Goal: Transaction & Acquisition: Purchase product/service

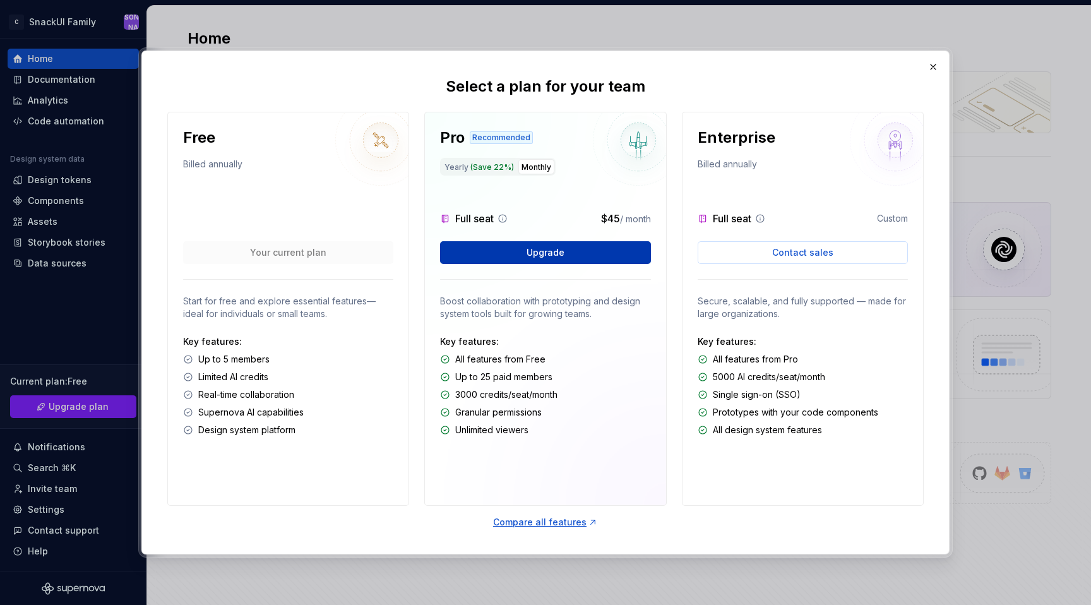
click at [568, 255] on button "Upgrade" at bounding box center [545, 252] width 210 height 23
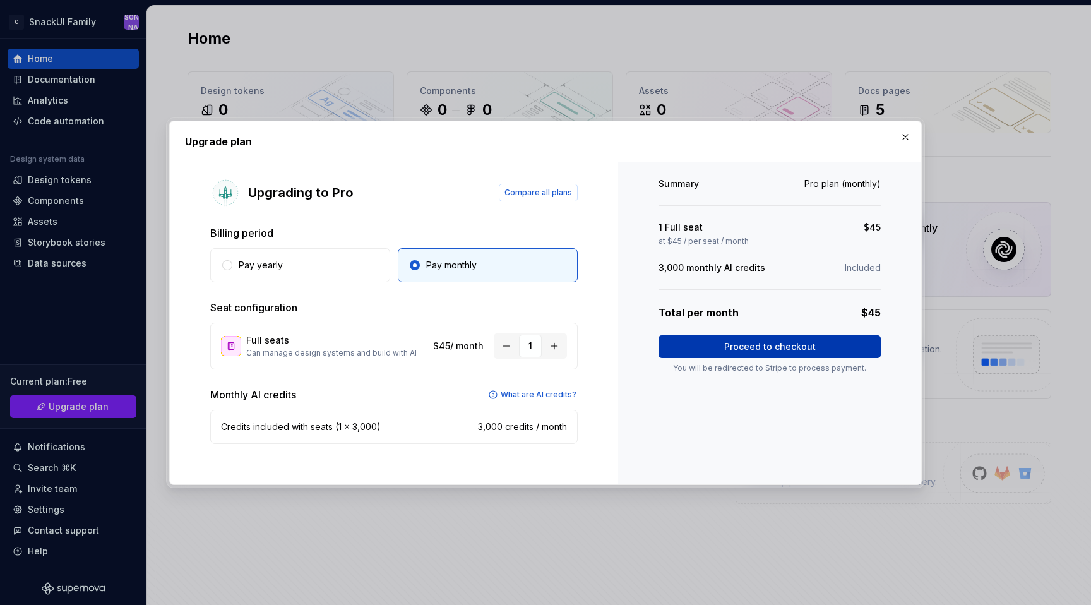
click at [727, 352] on span "Proceed to checkout" at bounding box center [770, 346] width 92 height 13
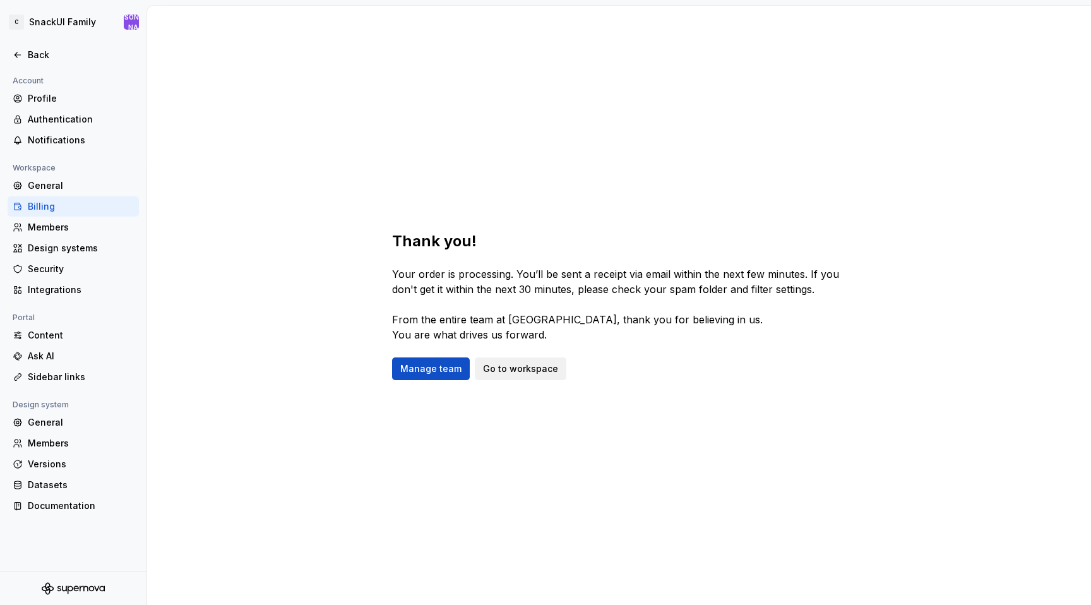
click at [484, 363] on span "Go to workspace" at bounding box center [520, 368] width 75 height 13
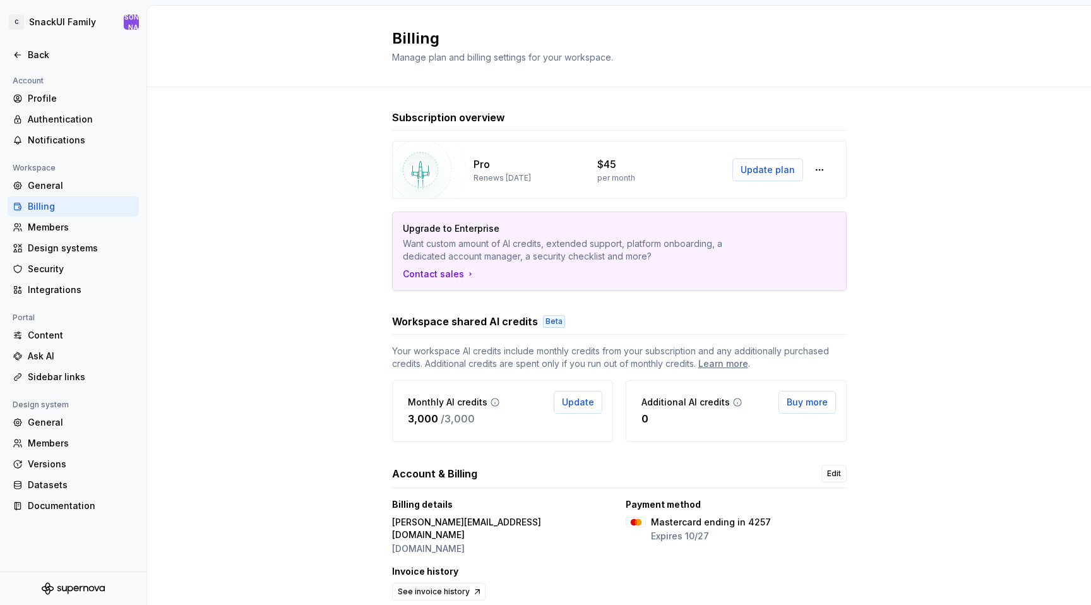
scroll to position [33, 0]
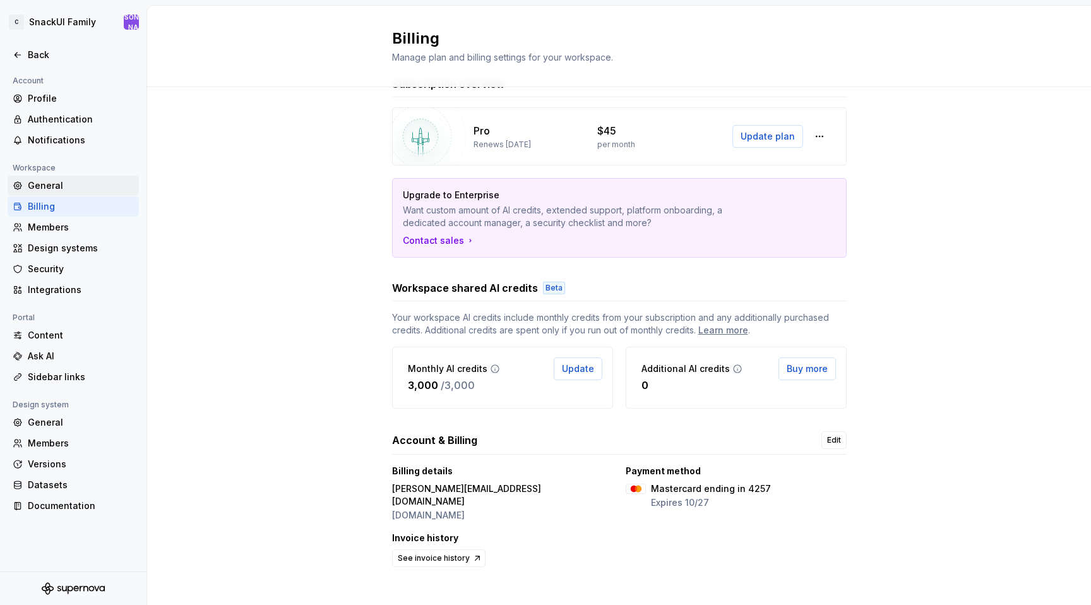
click at [49, 189] on div "General" at bounding box center [81, 185] width 106 height 13
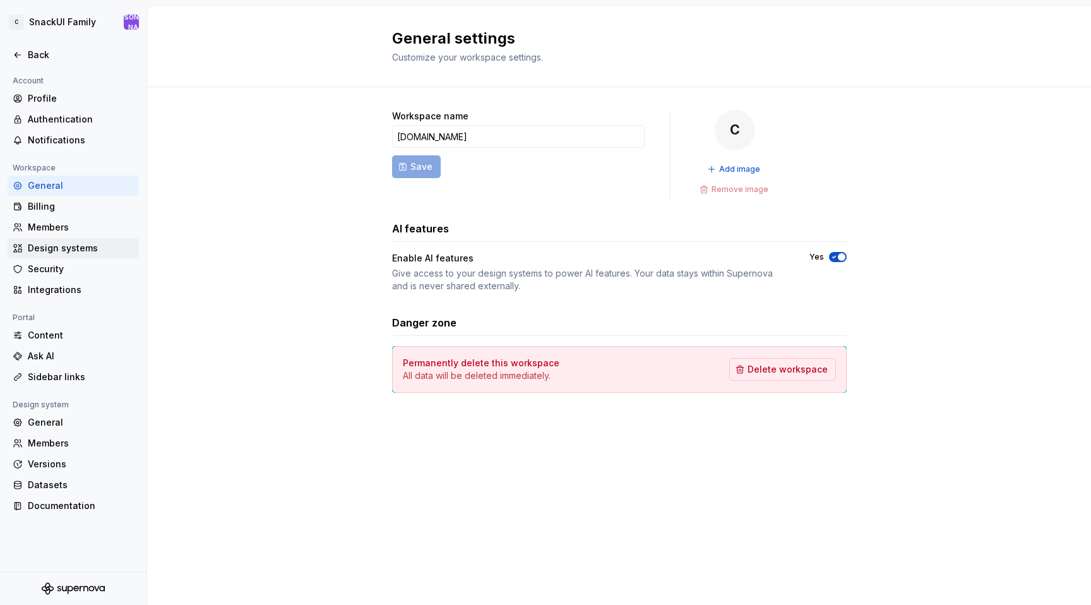
click at [69, 251] on div "Design systems" at bounding box center [81, 248] width 106 height 13
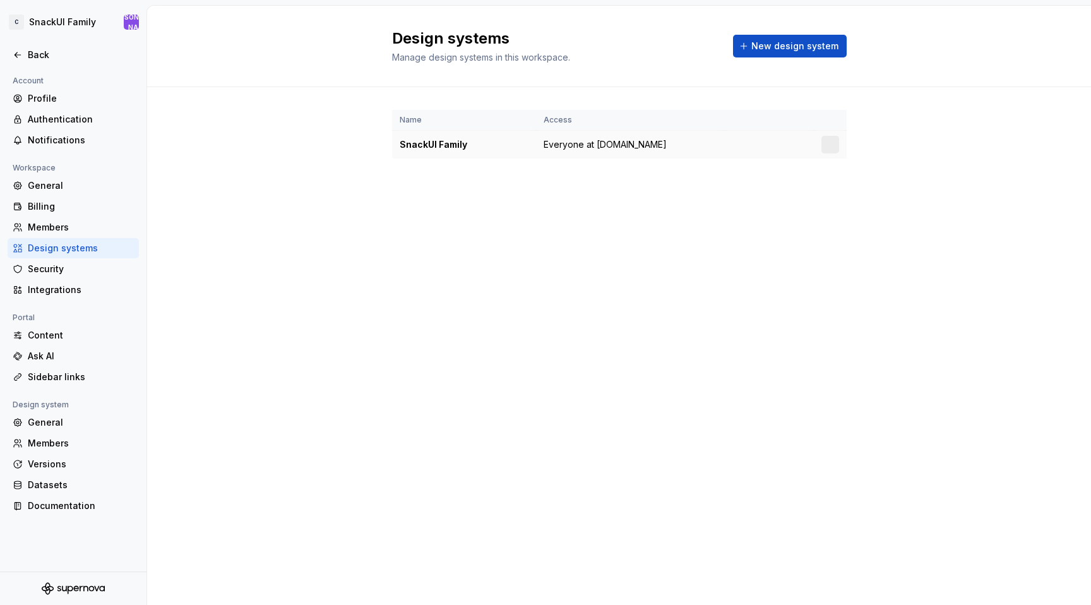
click at [566, 144] on span "Everyone at [DOMAIN_NAME]" at bounding box center [605, 144] width 123 height 13
click at [454, 145] on div "SnackUI Family" at bounding box center [464, 144] width 129 height 13
click at [51, 332] on div "Content" at bounding box center [81, 335] width 106 height 13
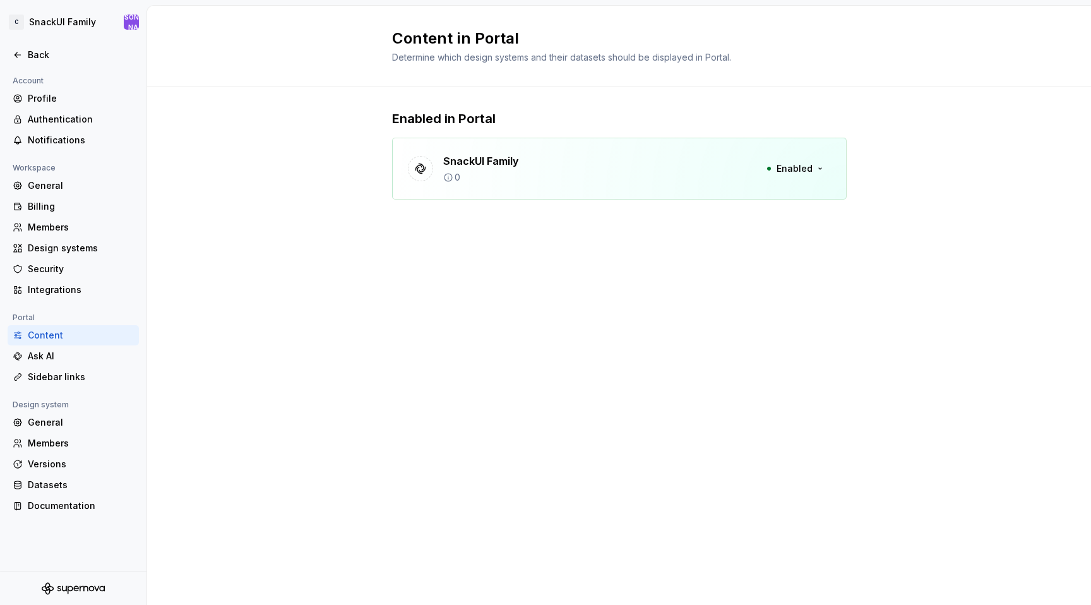
click at [495, 181] on div "0" at bounding box center [481, 177] width 76 height 13
click at [488, 159] on p "SnackUI Family" at bounding box center [481, 160] width 76 height 15
click at [417, 166] on icon at bounding box center [420, 166] width 9 height 9
click at [794, 165] on span "Enabled" at bounding box center [795, 166] width 36 height 13
click at [572, 301] on div "Content in Portal Determine which design systems and their datasets should be d…" at bounding box center [619, 305] width 944 height 599
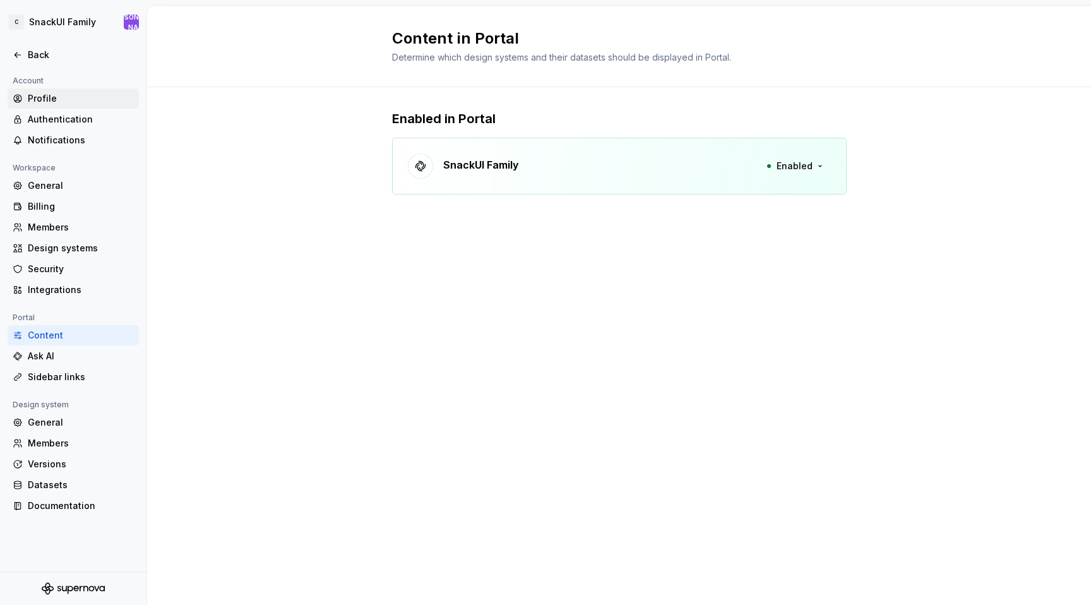
click at [43, 99] on div "Profile" at bounding box center [81, 98] width 106 height 13
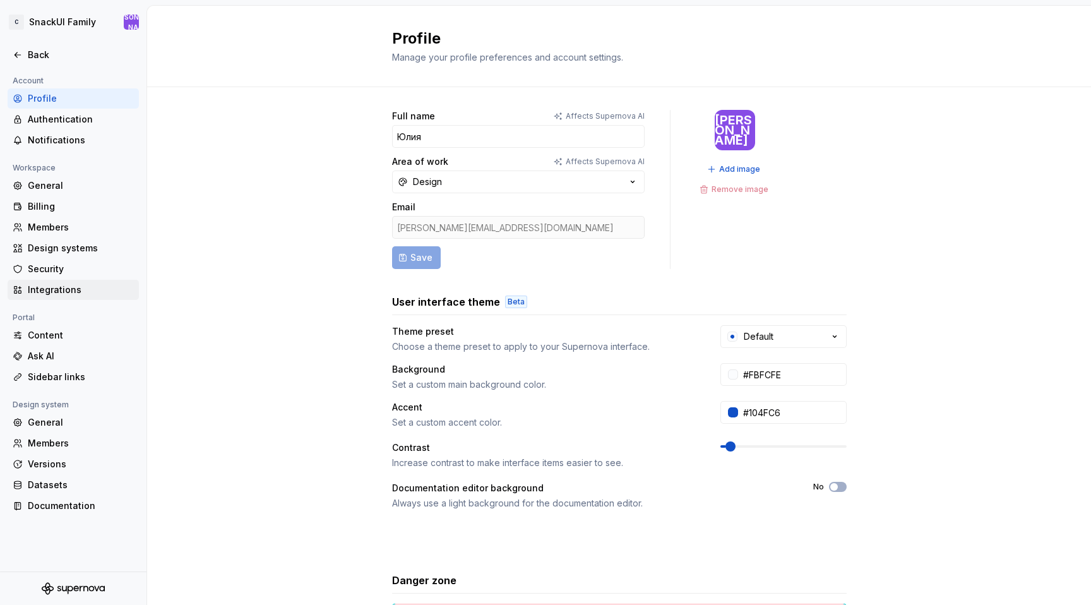
click at [49, 289] on div "Integrations" at bounding box center [81, 290] width 106 height 13
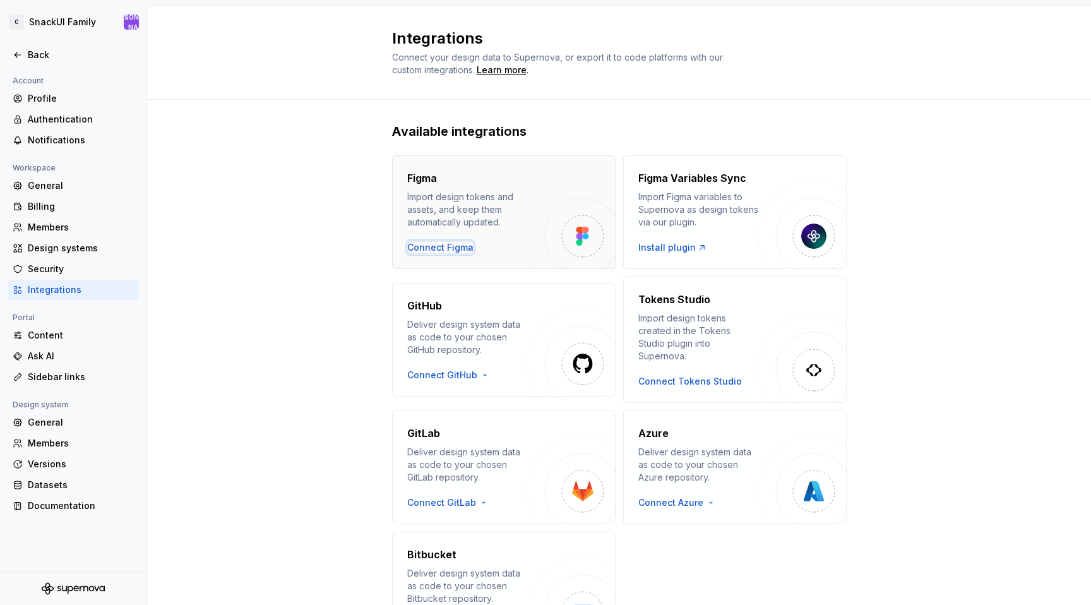
click at [441, 246] on div "Connect Figma" at bounding box center [440, 247] width 66 height 13
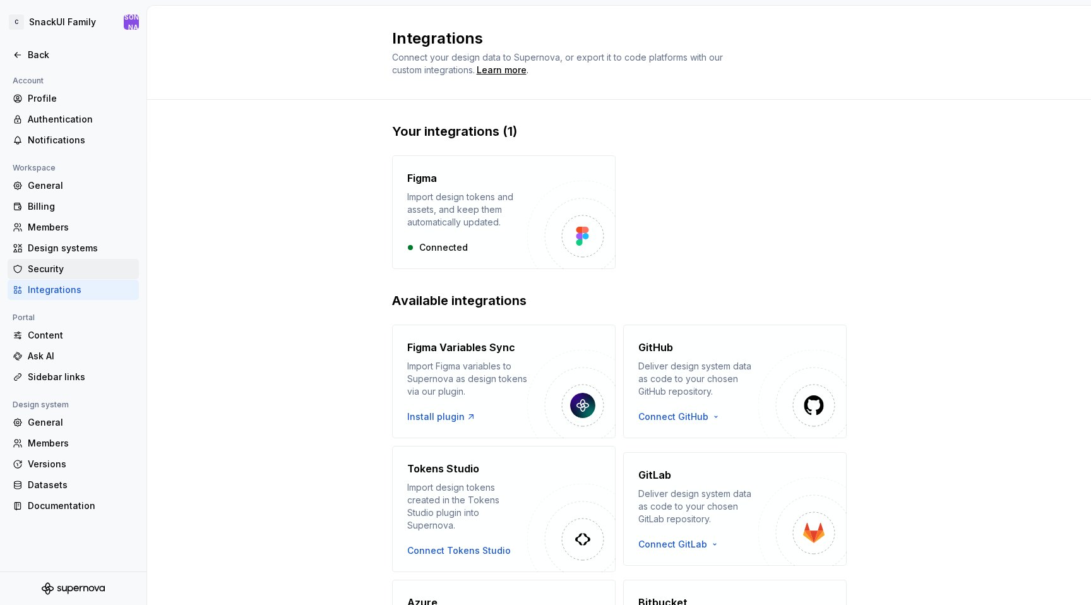
click at [65, 273] on div "Security" at bounding box center [81, 269] width 106 height 13
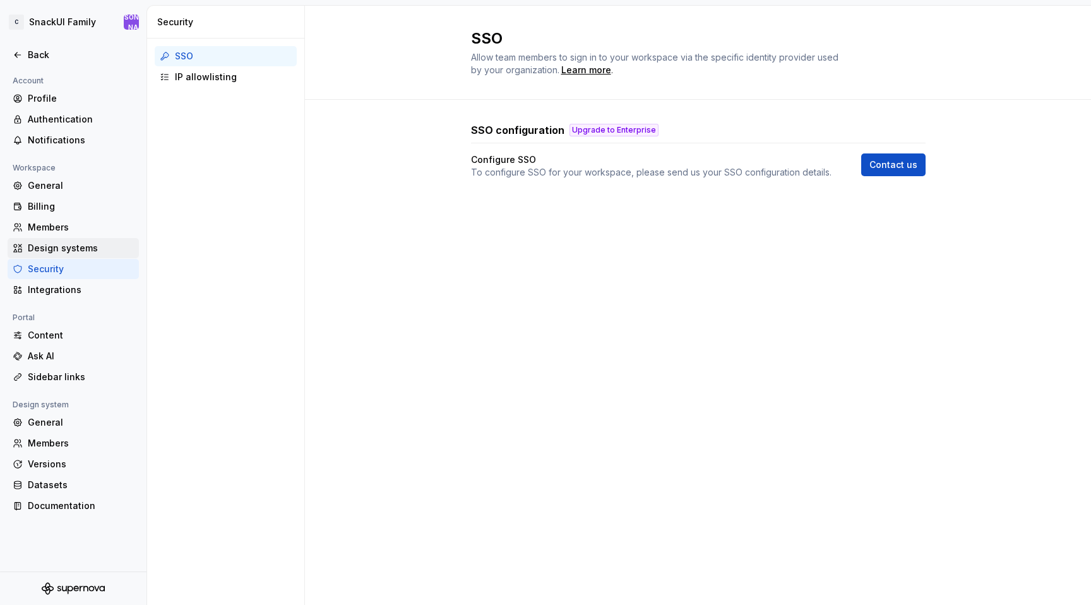
click at [71, 254] on div "Design systems" at bounding box center [73, 248] width 131 height 20
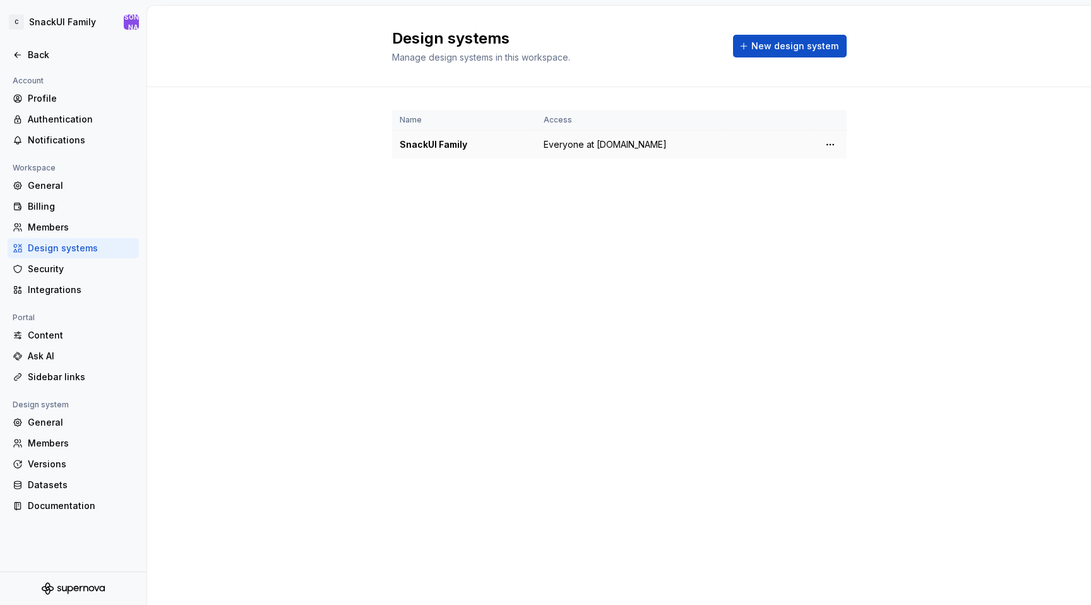
click at [440, 141] on div "SnackUI Family" at bounding box center [464, 144] width 129 height 13
click at [826, 142] on html "C SnackUI Family Ю Back Account Profile Authentication Notifications Workspace …" at bounding box center [545, 302] width 1091 height 605
click at [885, 188] on div "Design system settings" at bounding box center [905, 189] width 120 height 13
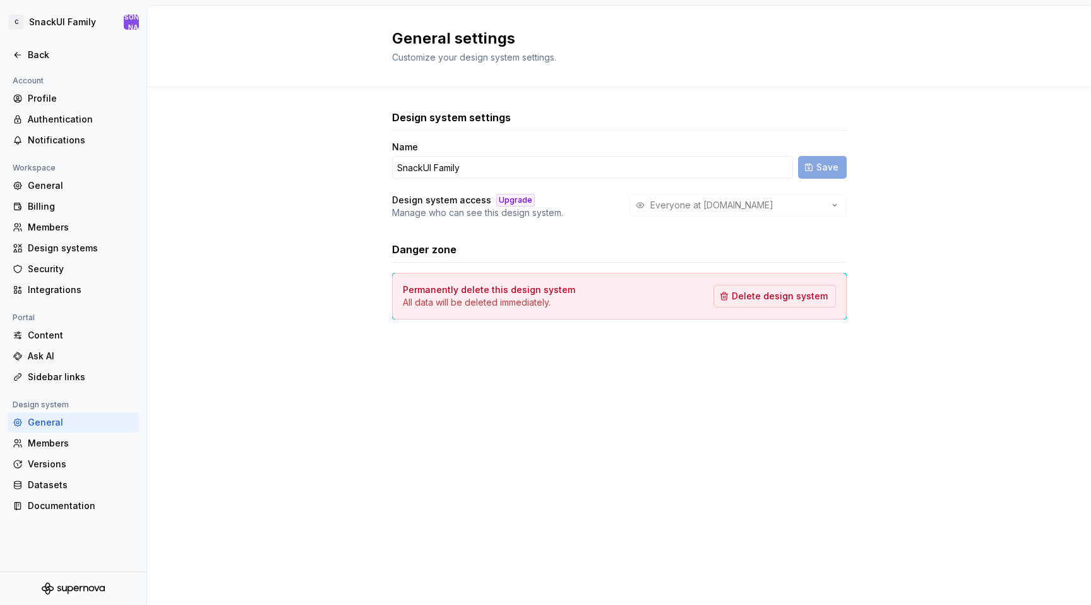
click at [515, 205] on div "Upgrade" at bounding box center [515, 200] width 39 height 13
click at [83, 482] on div "Datasets" at bounding box center [81, 485] width 106 height 13
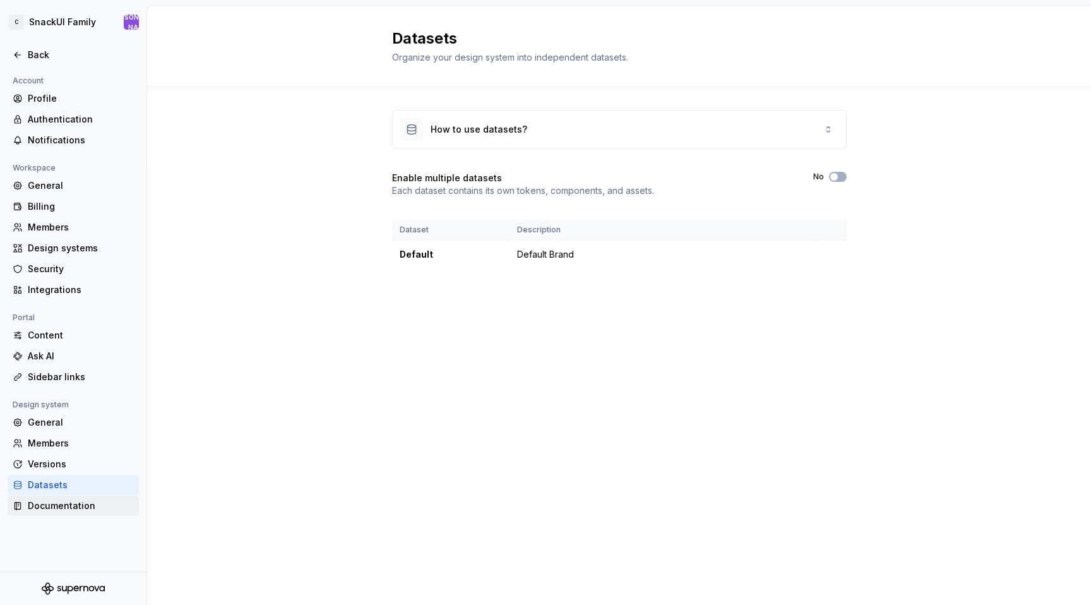
click at [56, 510] on div "Documentation" at bounding box center [81, 506] width 106 height 13
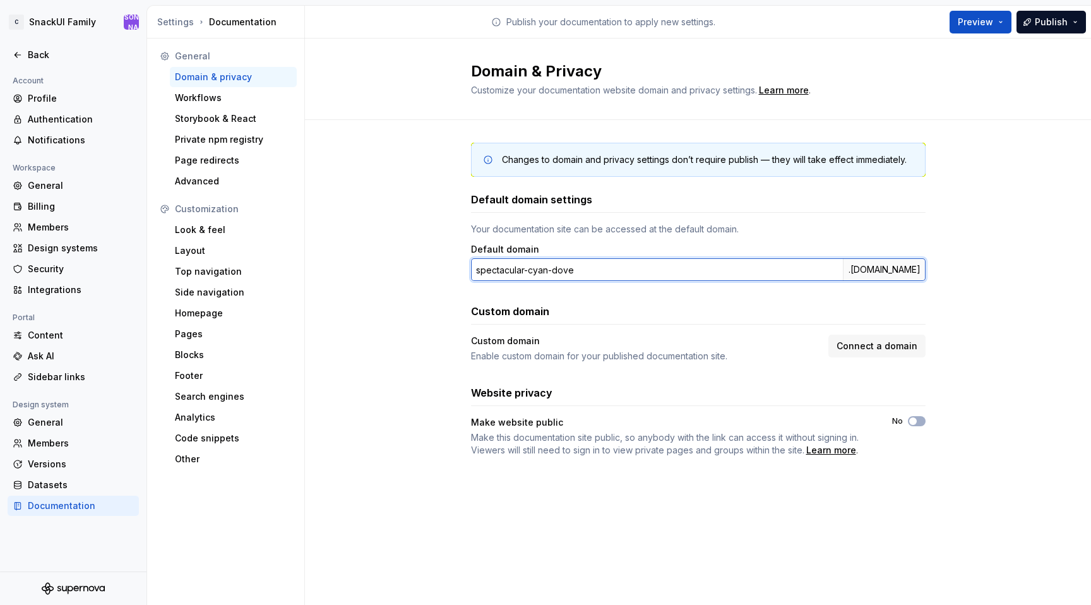
click at [577, 274] on input "spectacular-cyan-dove" at bounding box center [657, 269] width 372 height 23
click at [579, 272] on input "spectacular-cyan-dove" at bounding box center [657, 269] width 372 height 23
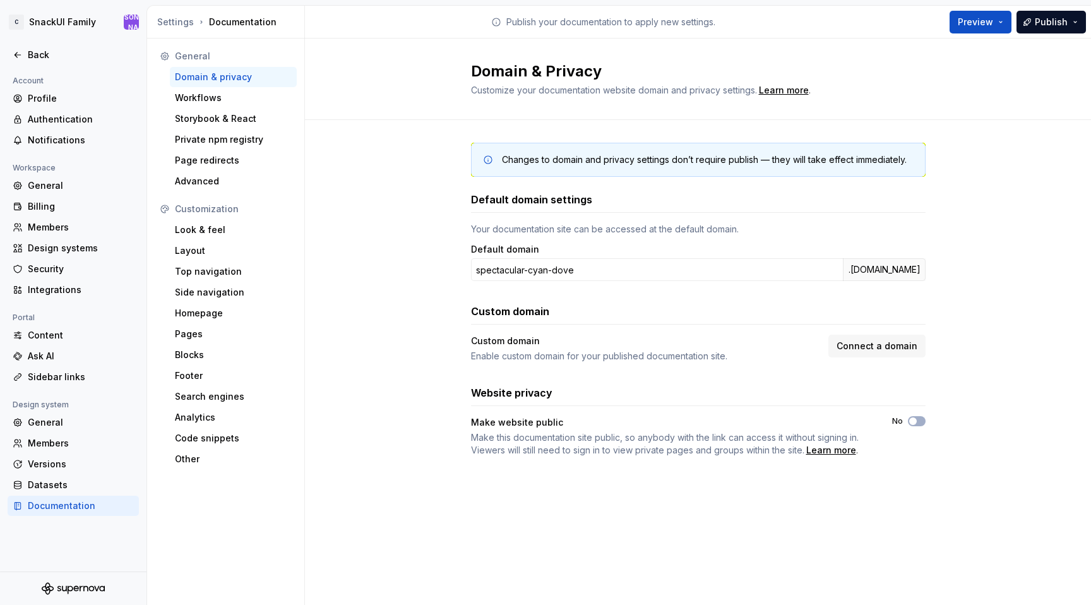
click at [915, 414] on div "Website privacy Make website public Make this documentation site public, so any…" at bounding box center [698, 420] width 455 height 71
click at [915, 421] on span "button" at bounding box center [913, 421] width 8 height 8
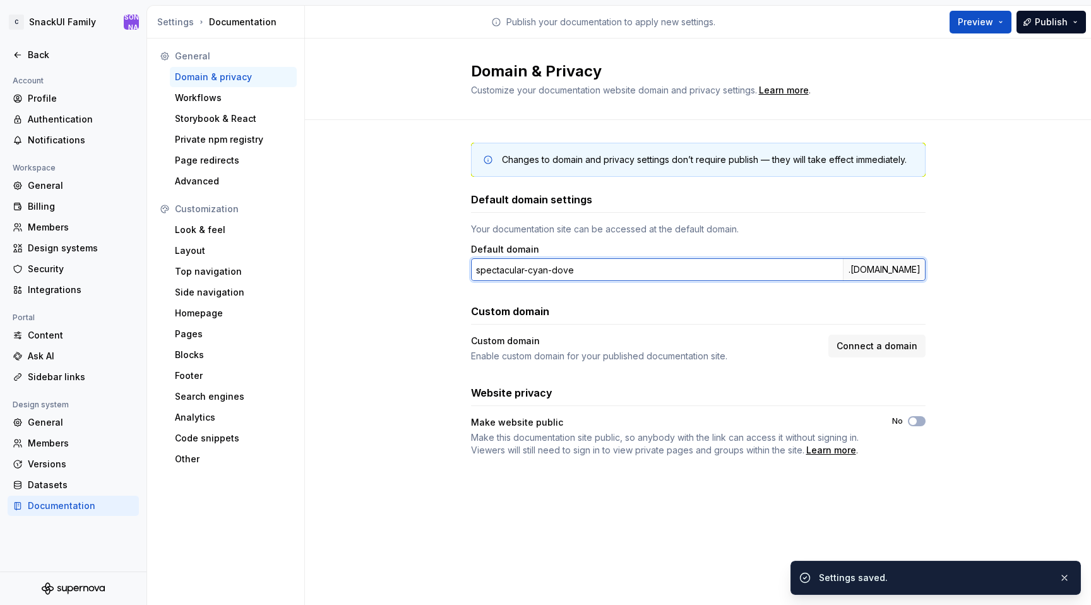
click at [515, 273] on input "spectacular-cyan-dove" at bounding box center [657, 269] width 372 height 23
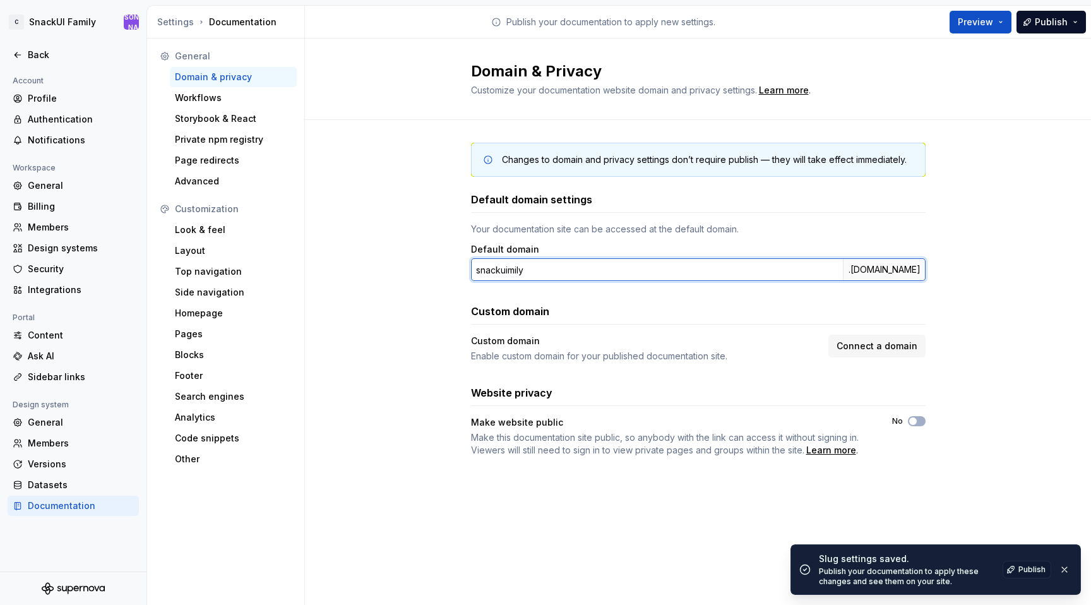
click at [510, 271] on input "snackuimily" at bounding box center [657, 269] width 372 height 23
type input "snackuifamily"
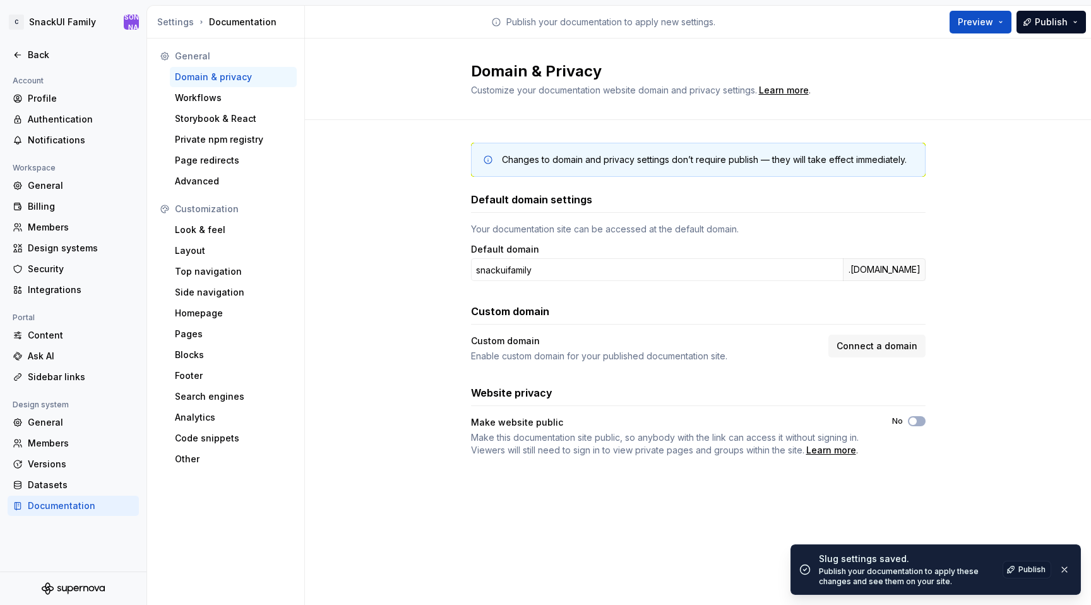
click at [959, 188] on div "Changes to domain and privacy settings don’t require publish — they will take e…" at bounding box center [698, 312] width 786 height 385
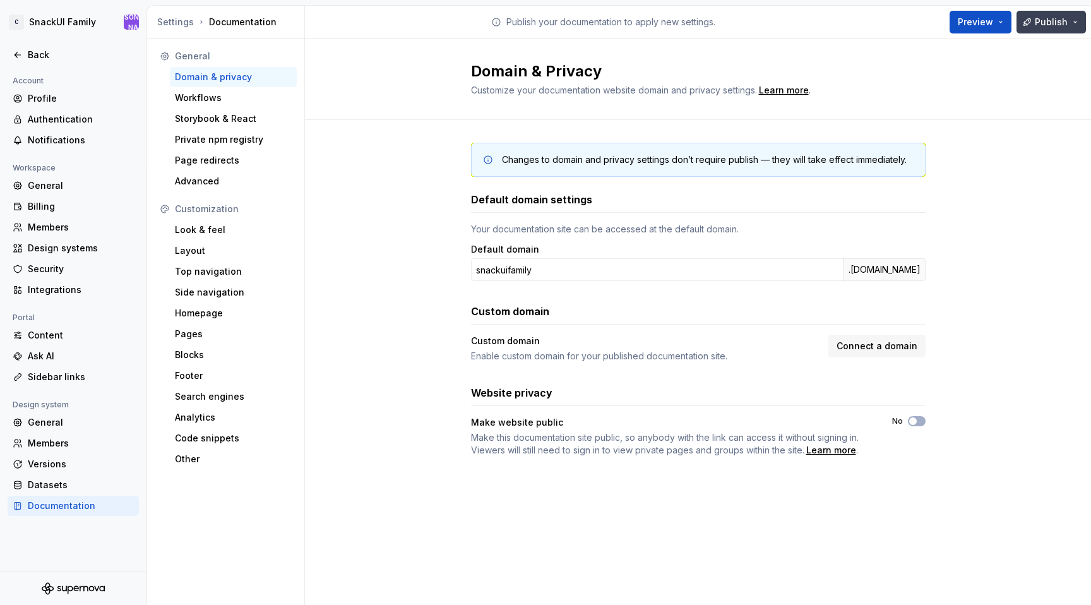
click at [1046, 18] on span "Publish" at bounding box center [1051, 22] width 33 height 13
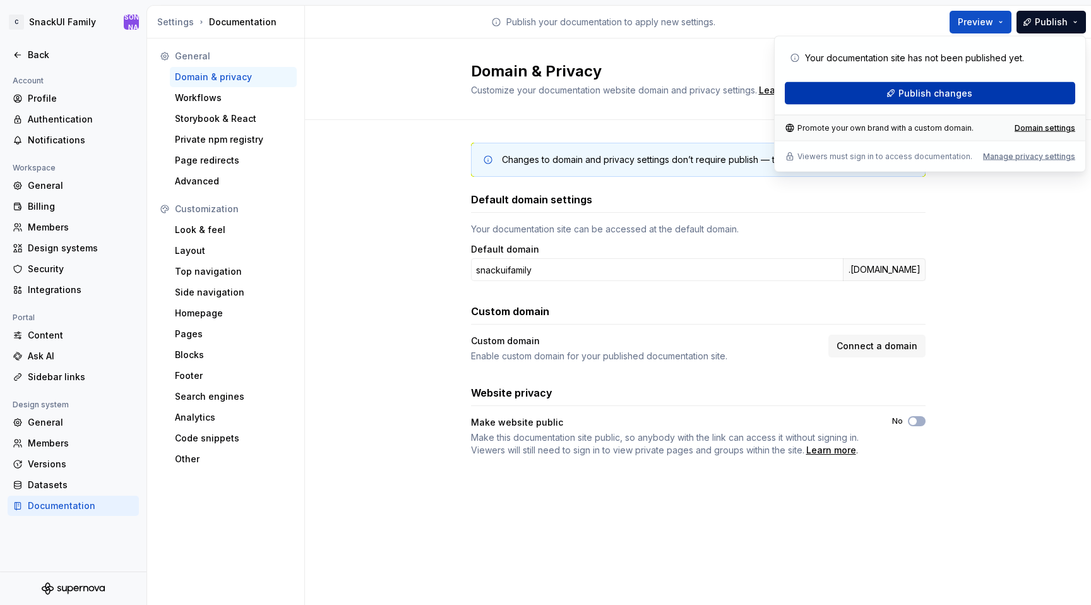
click at [964, 92] on span "Publish changes" at bounding box center [936, 93] width 74 height 13
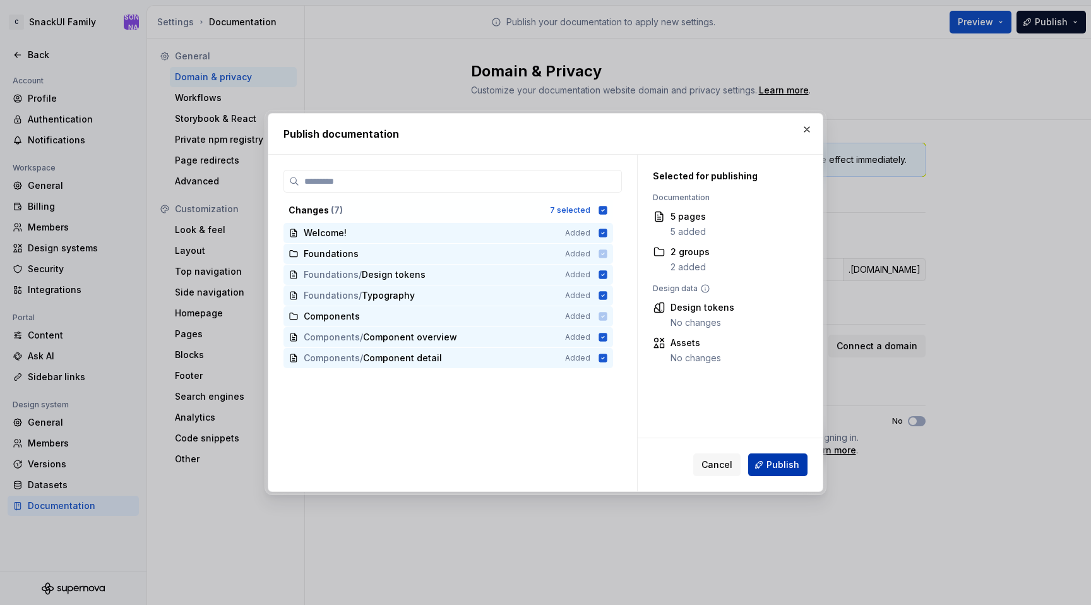
click at [779, 457] on button "Publish" at bounding box center [777, 464] width 59 height 23
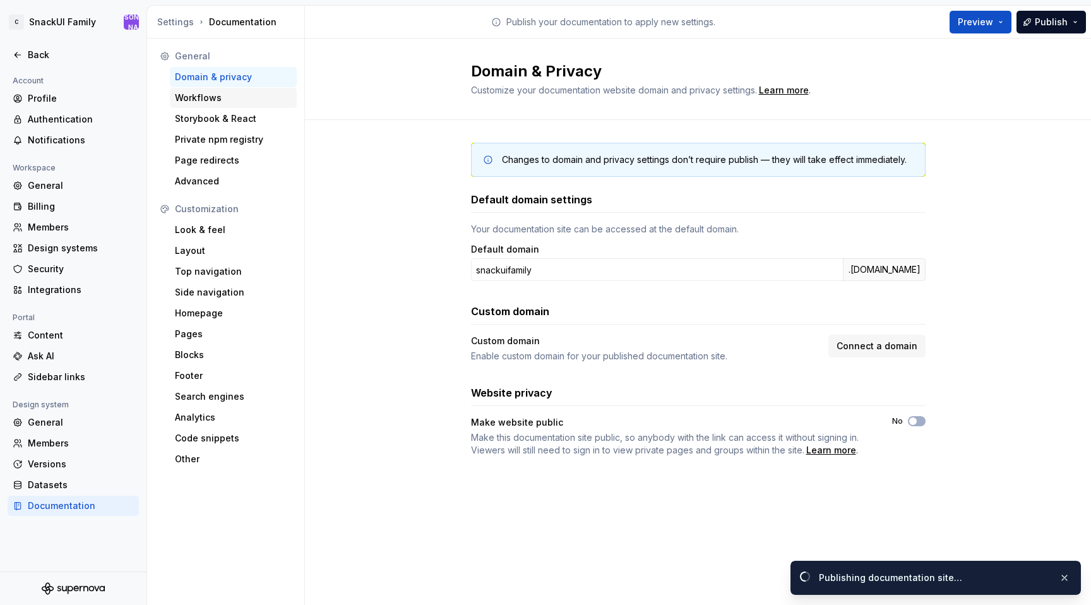
click at [194, 99] on div "Workflows" at bounding box center [233, 98] width 117 height 13
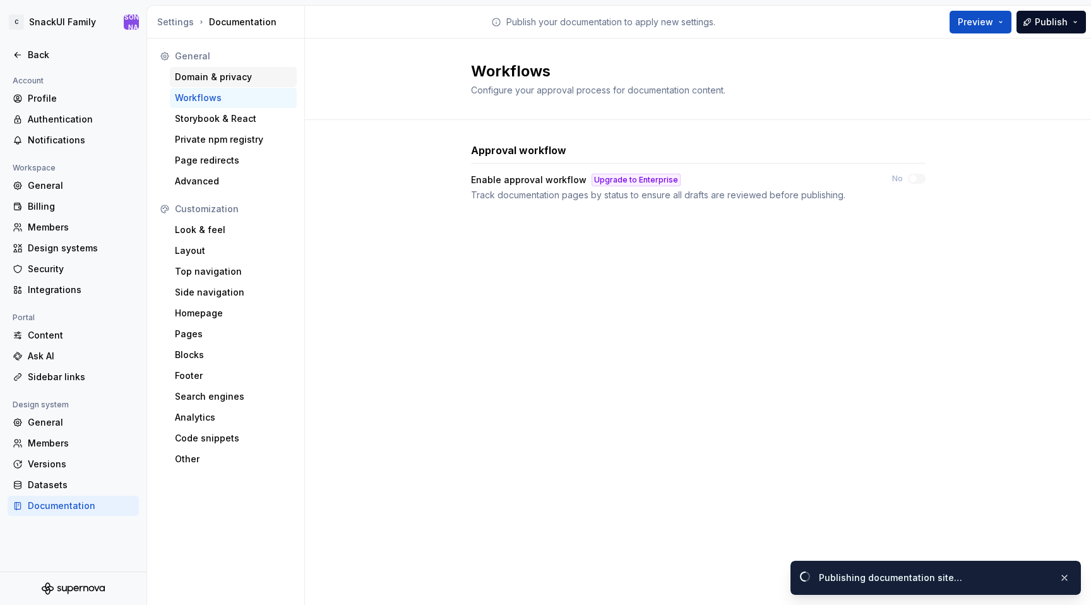
click at [202, 79] on div "Domain & privacy" at bounding box center [233, 77] width 117 height 13
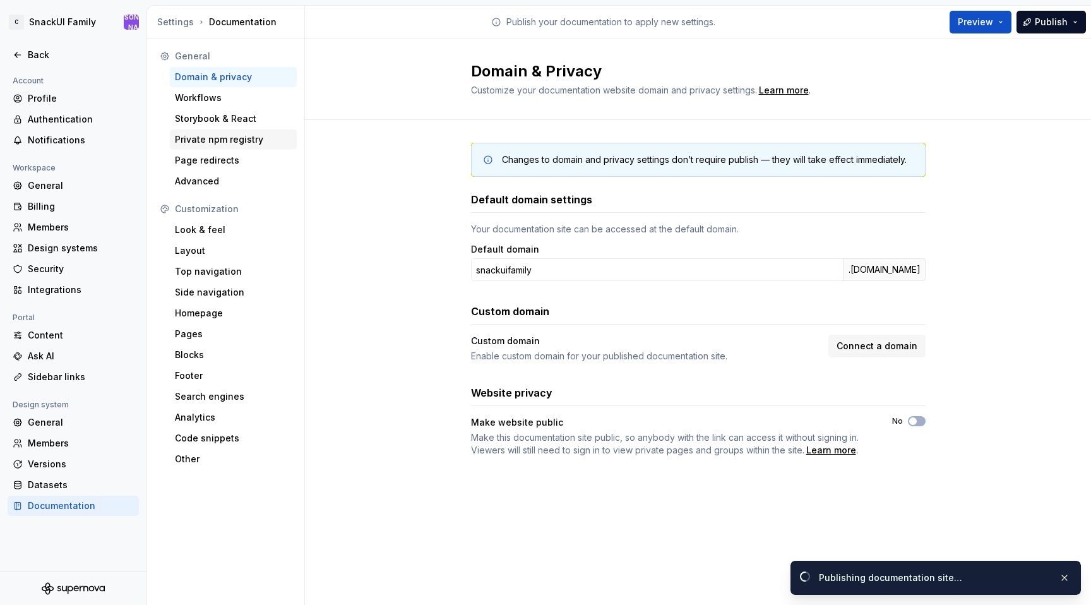
click at [198, 143] on div "Private npm registry" at bounding box center [233, 139] width 117 height 13
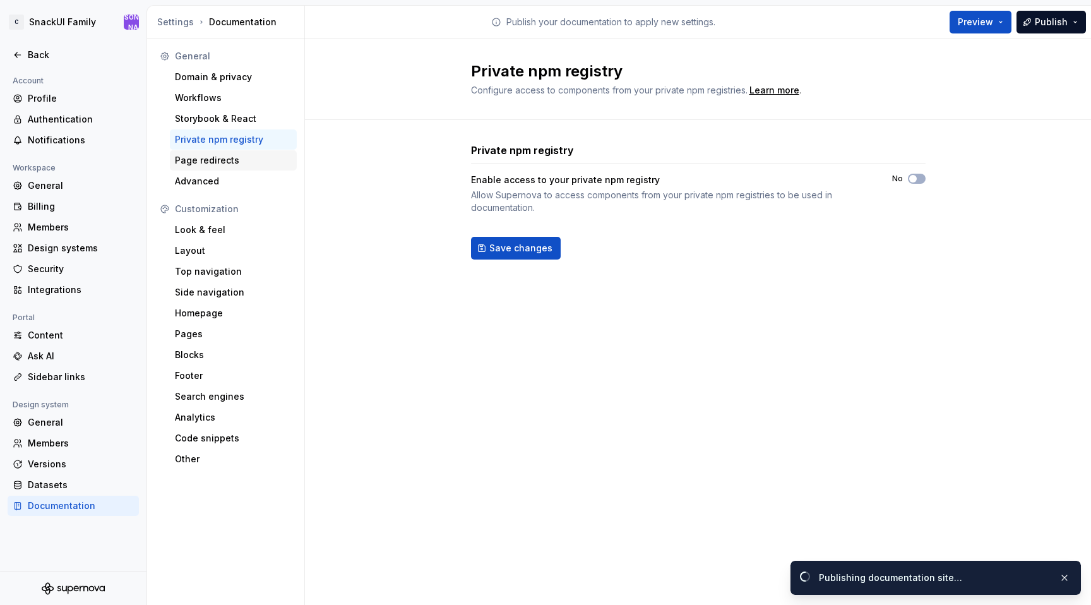
click at [199, 161] on div "Page redirects" at bounding box center [233, 160] width 117 height 13
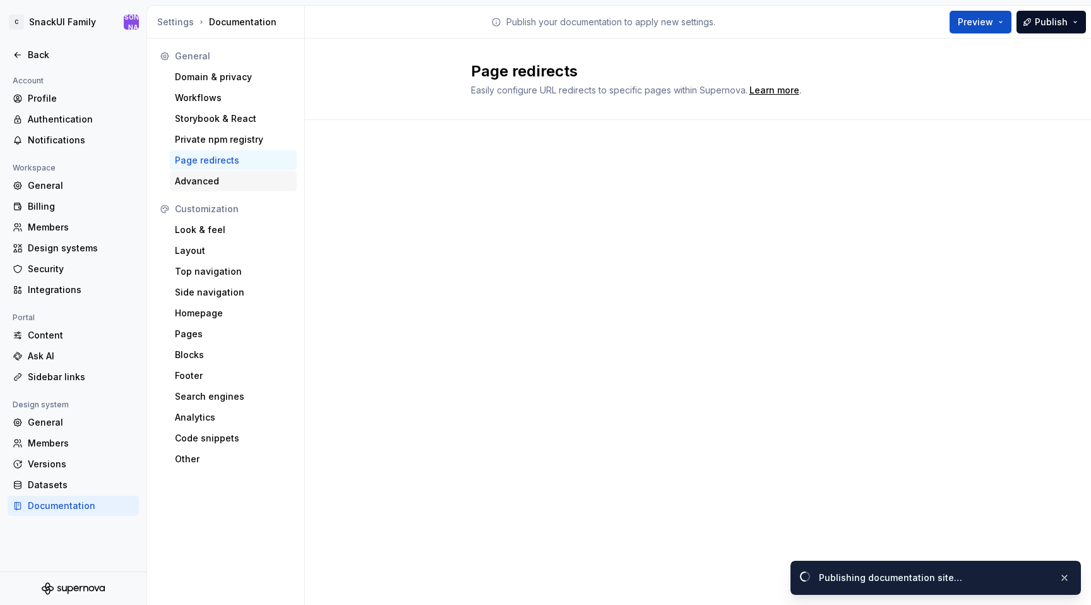
click at [199, 183] on div "Advanced" at bounding box center [233, 181] width 117 height 13
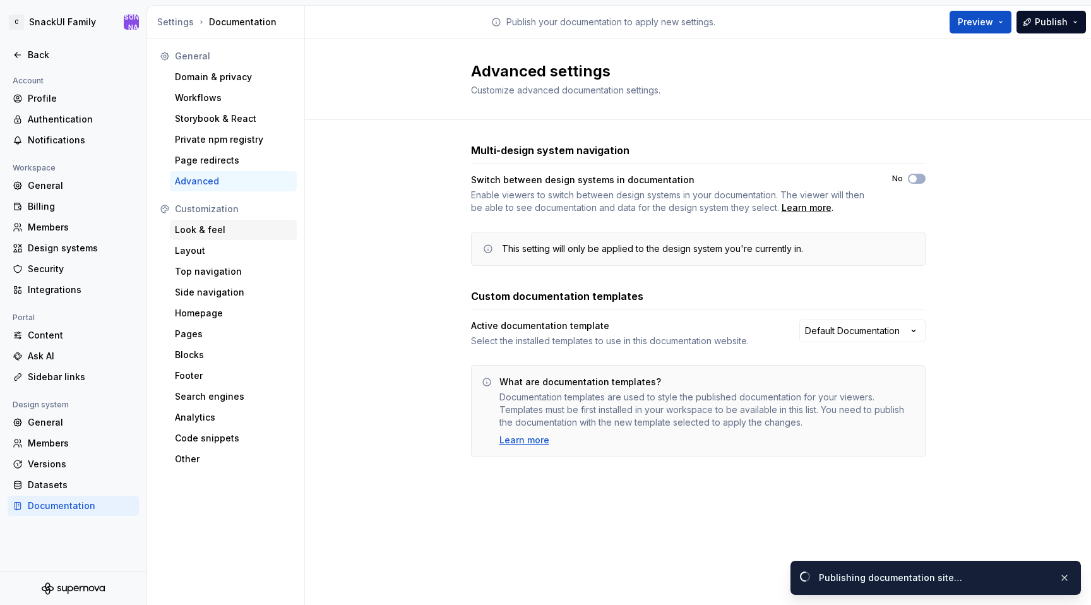
click at [191, 234] on div "Look & feel" at bounding box center [233, 230] width 117 height 13
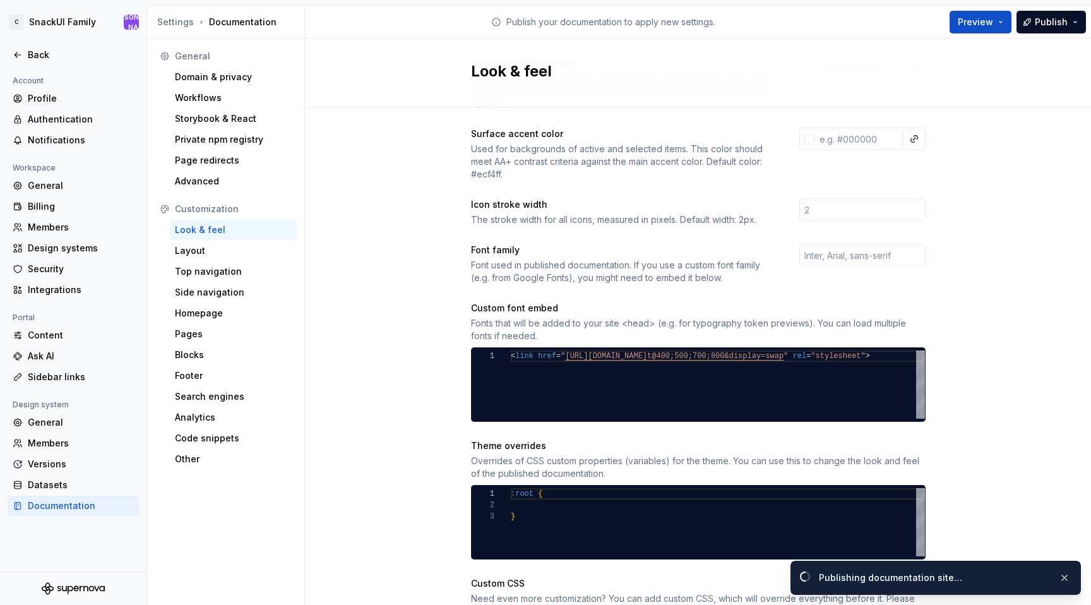
scroll to position [316, 0]
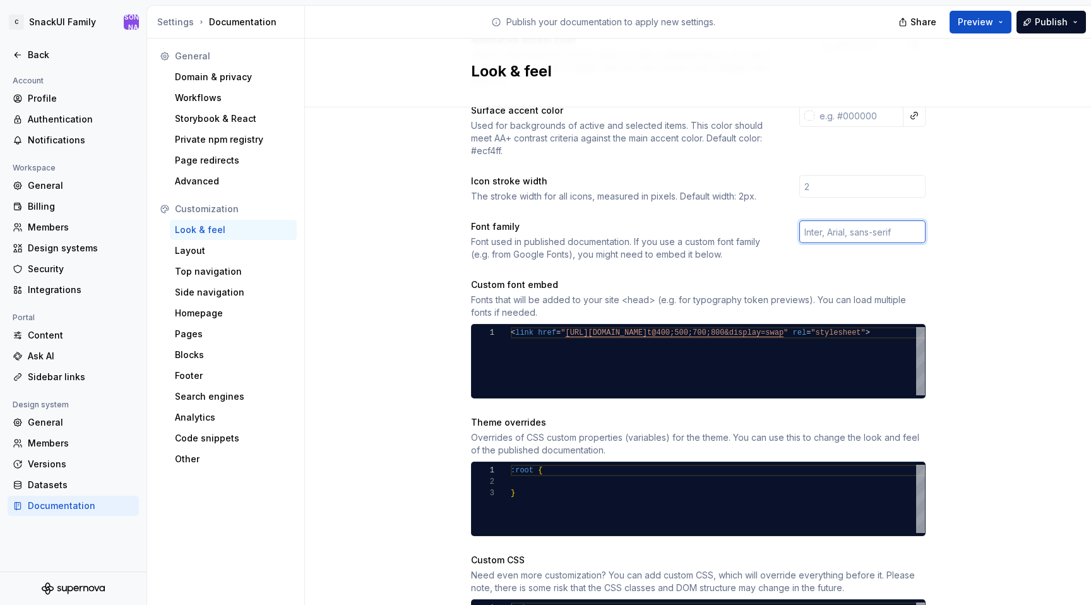
click at [859, 224] on input "text" at bounding box center [862, 231] width 126 height 23
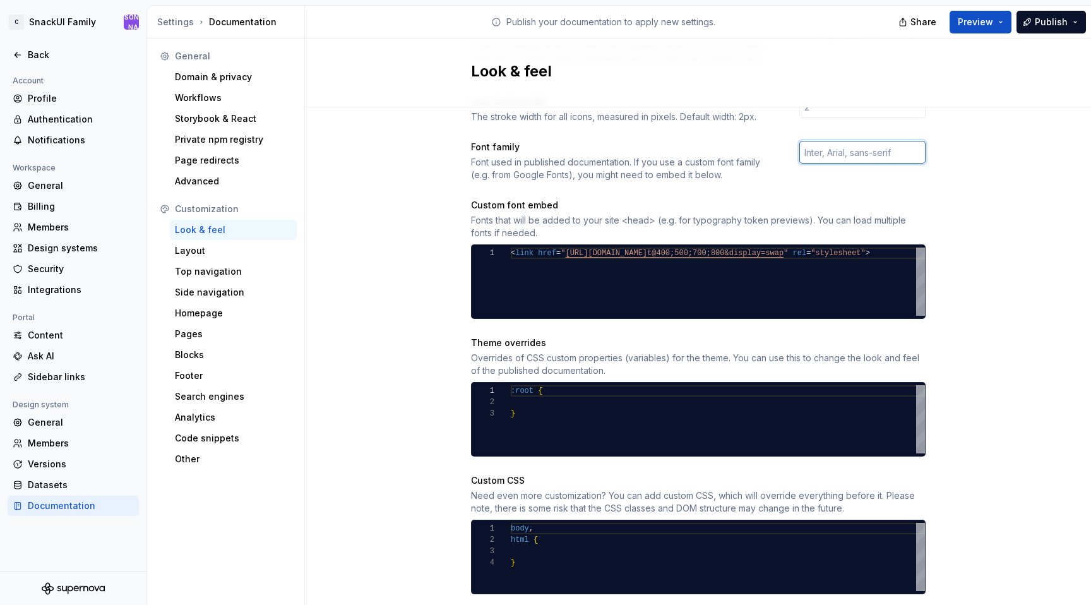
scroll to position [415, 0]
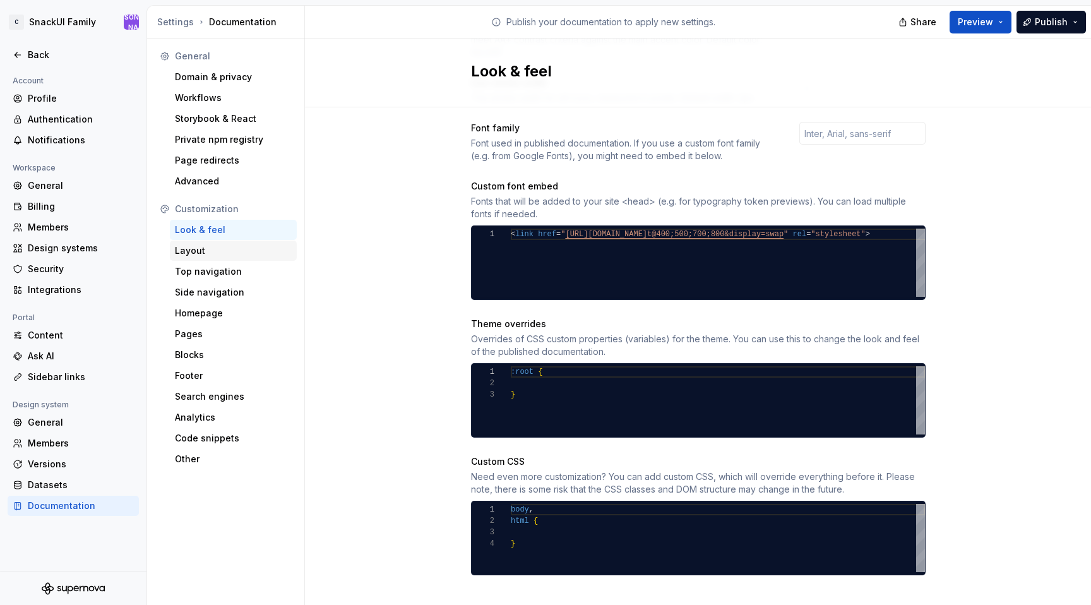
click at [220, 258] on div "Layout" at bounding box center [233, 251] width 127 height 20
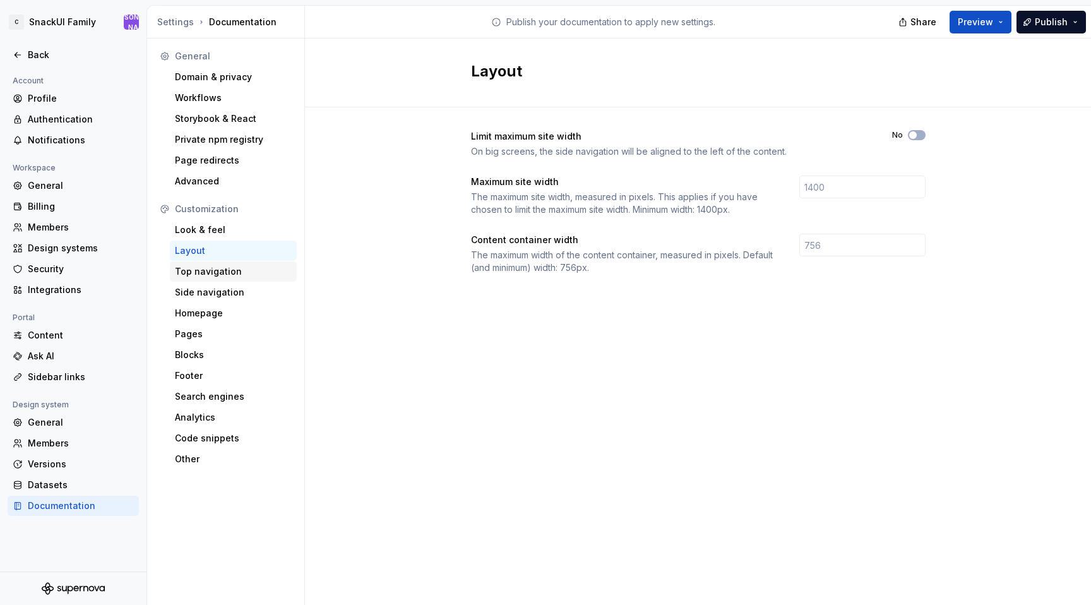
click at [246, 272] on div "Top navigation" at bounding box center [233, 271] width 117 height 13
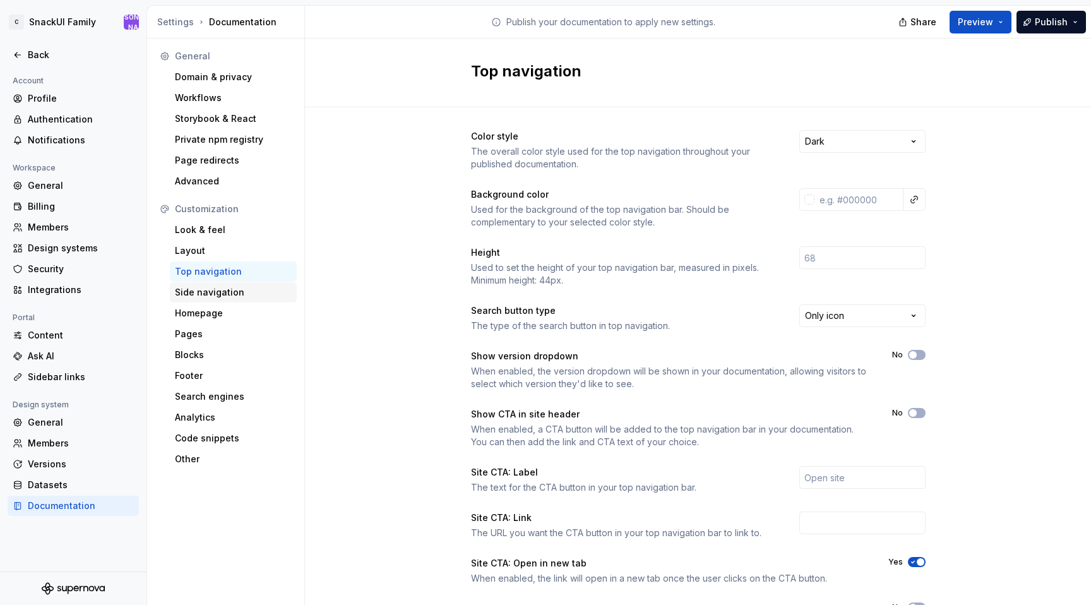
click at [245, 287] on div "Side navigation" at bounding box center [233, 292] width 117 height 13
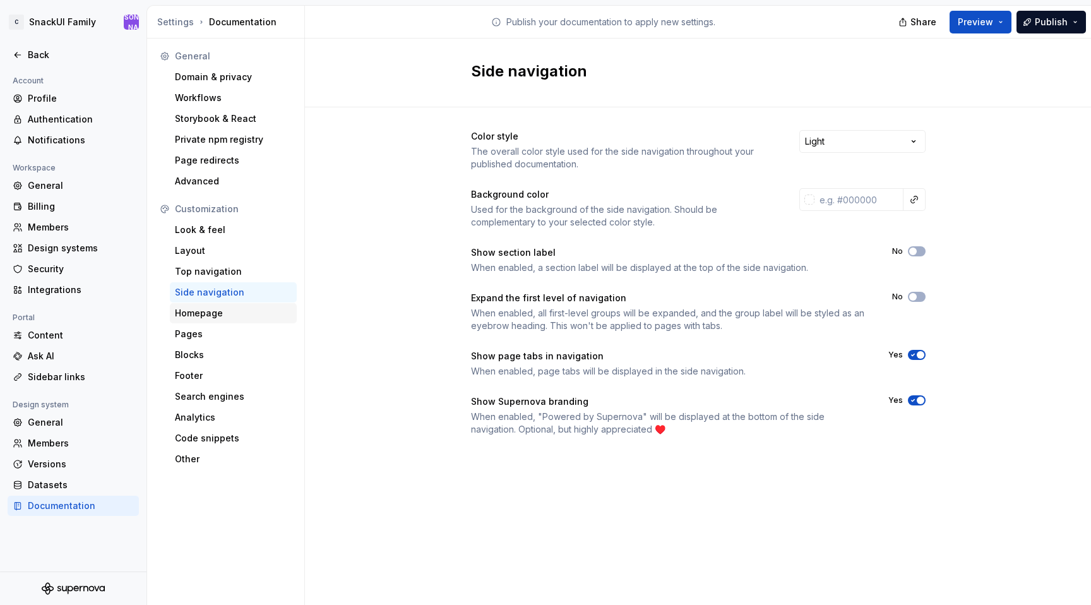
click at [241, 315] on div "Homepage" at bounding box center [233, 313] width 117 height 13
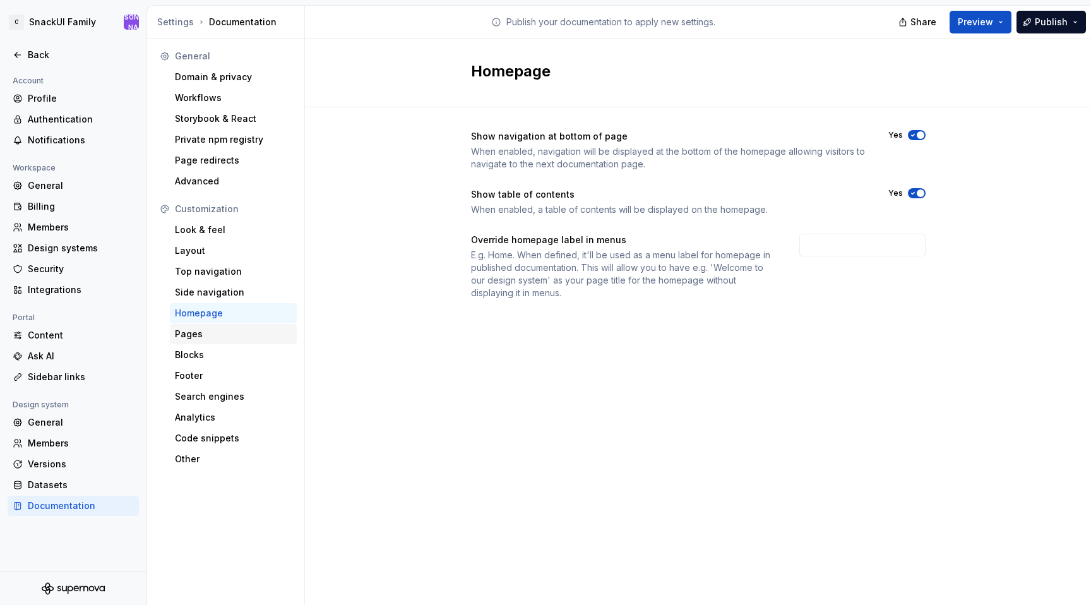
click at [237, 337] on div "Pages" at bounding box center [233, 334] width 117 height 13
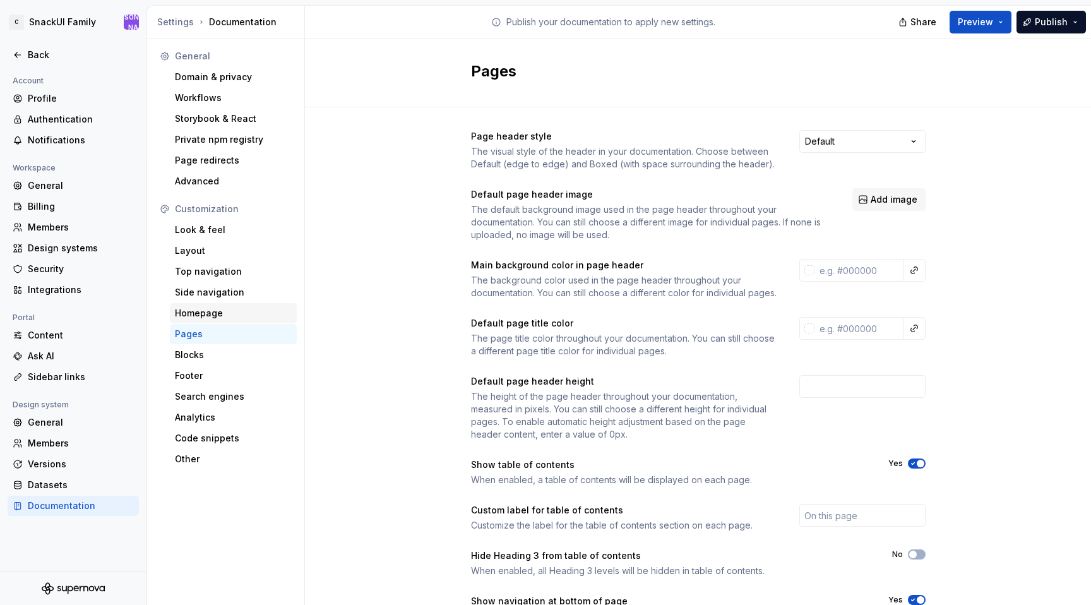
click at [241, 318] on div "Homepage" at bounding box center [233, 313] width 117 height 13
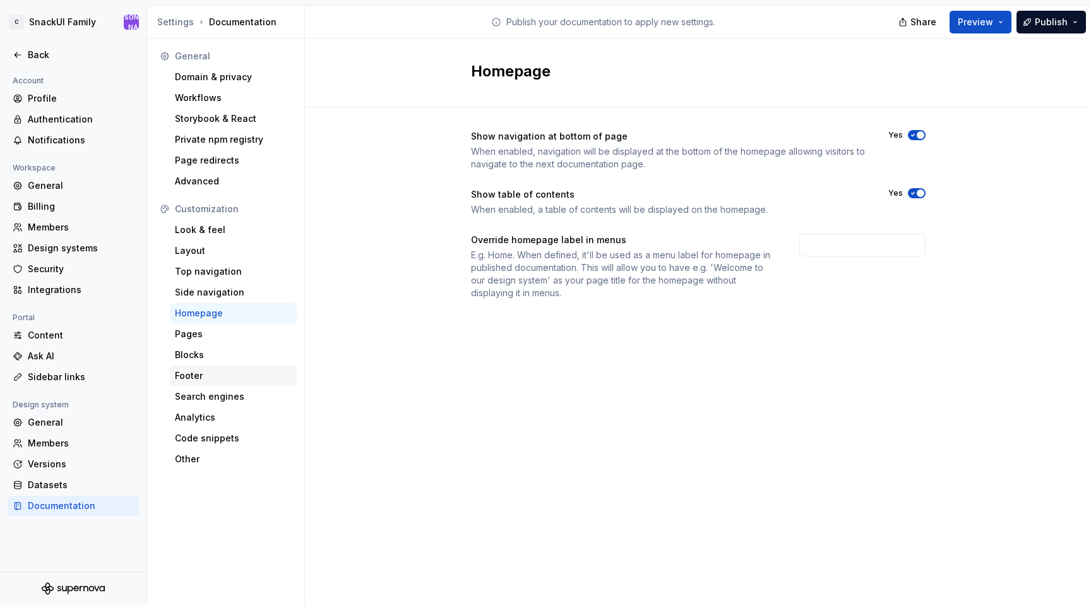
click at [241, 373] on div "Footer" at bounding box center [233, 375] width 117 height 13
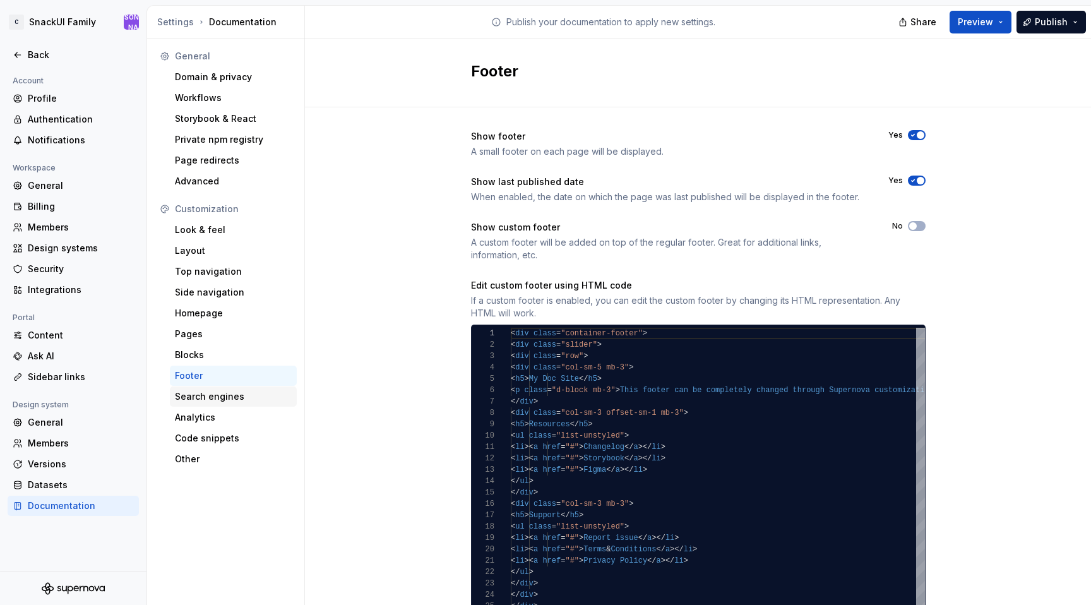
click at [241, 390] on div "Search engines" at bounding box center [233, 396] width 117 height 13
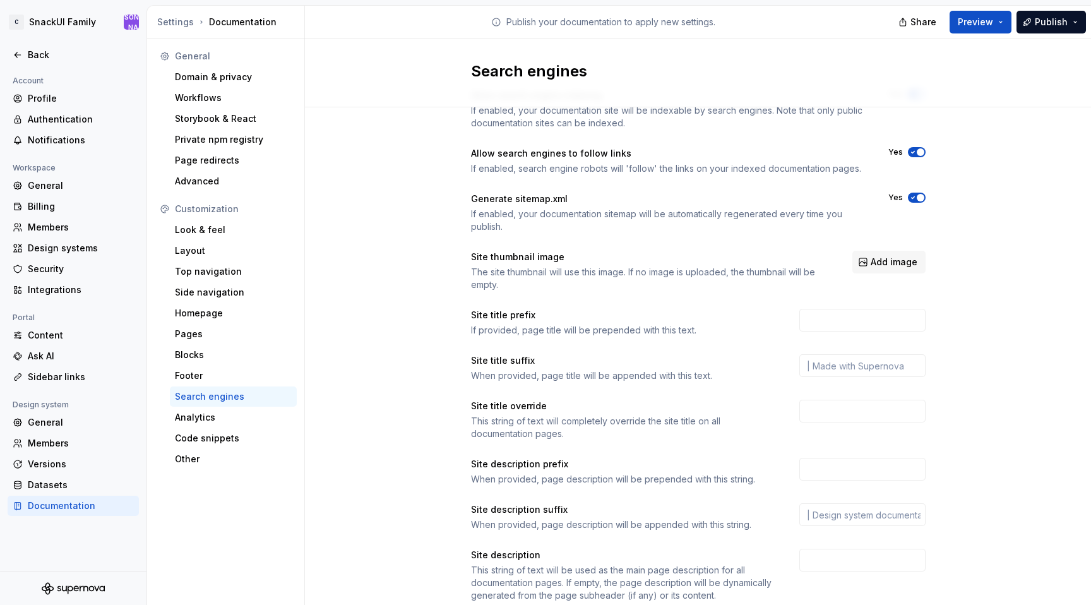
scroll to position [80, 0]
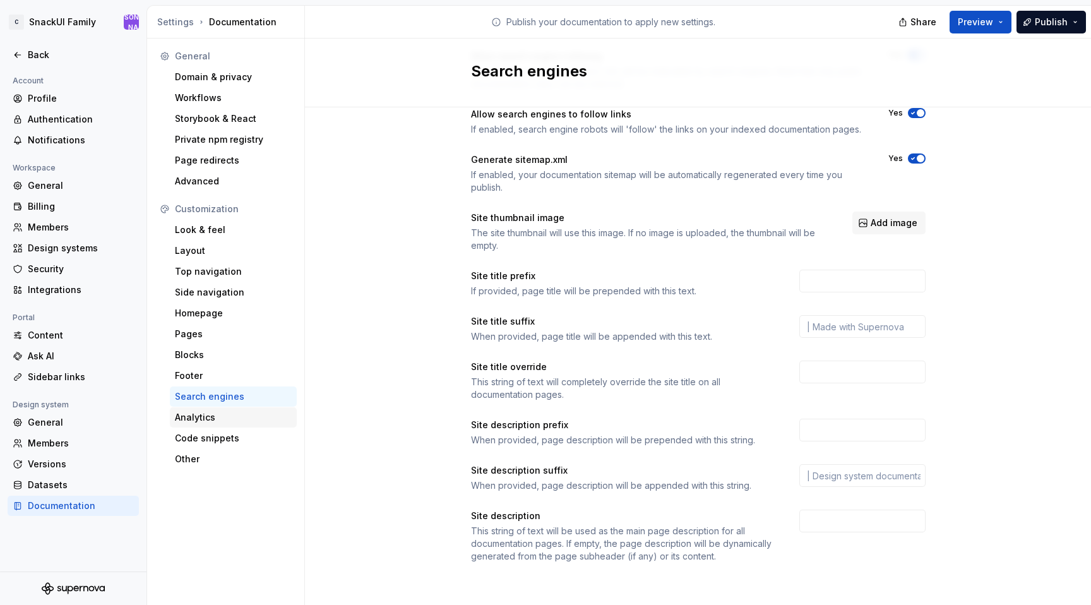
click at [234, 416] on div "Analytics" at bounding box center [233, 417] width 117 height 13
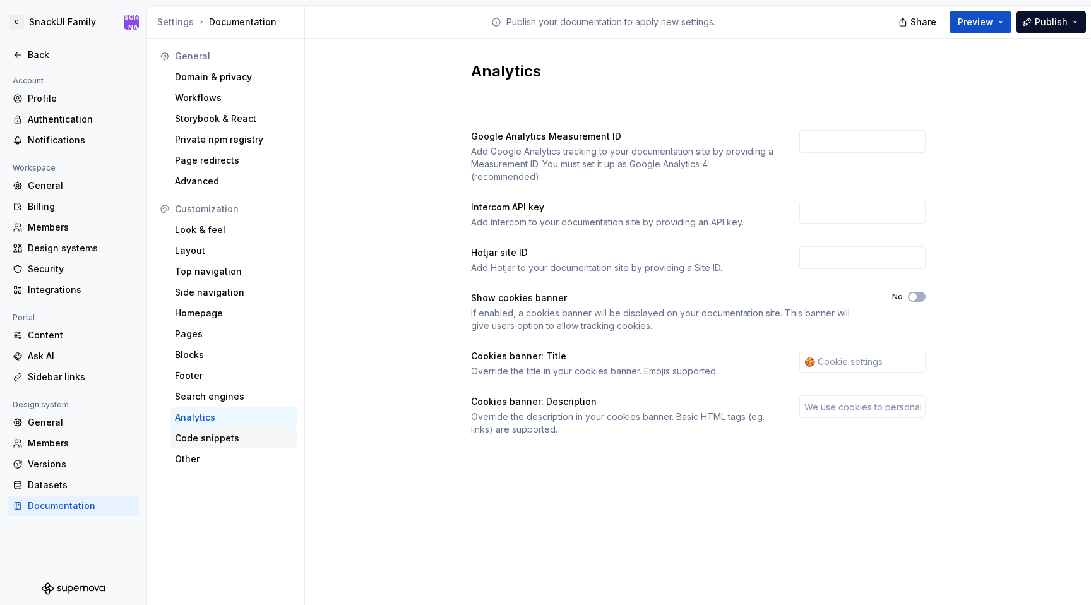
click at [233, 444] on div "Code snippets" at bounding box center [233, 438] width 117 height 13
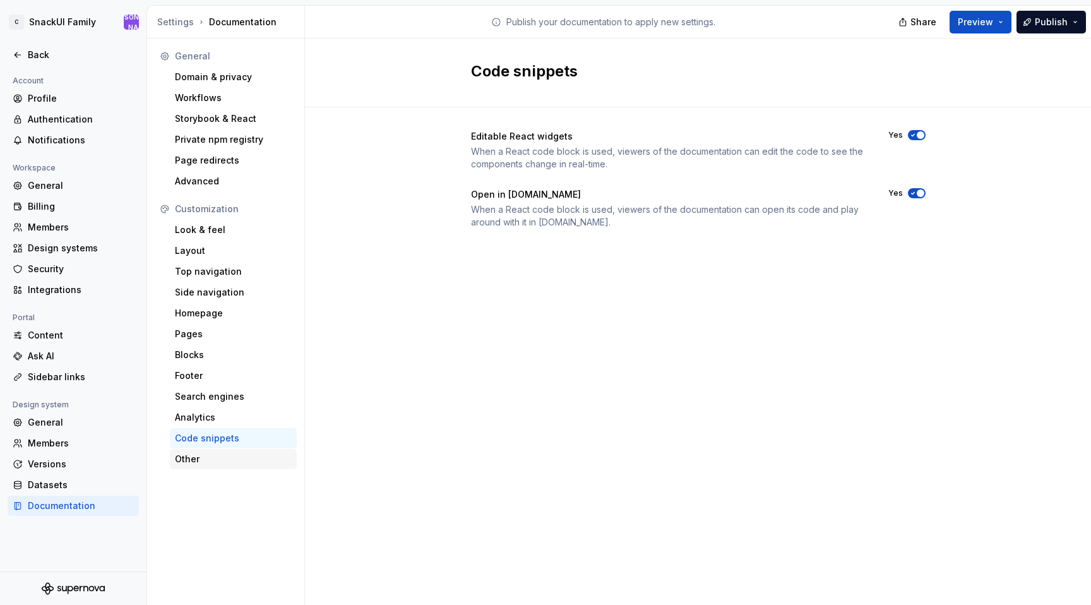
click at [229, 457] on div "Other" at bounding box center [233, 459] width 117 height 13
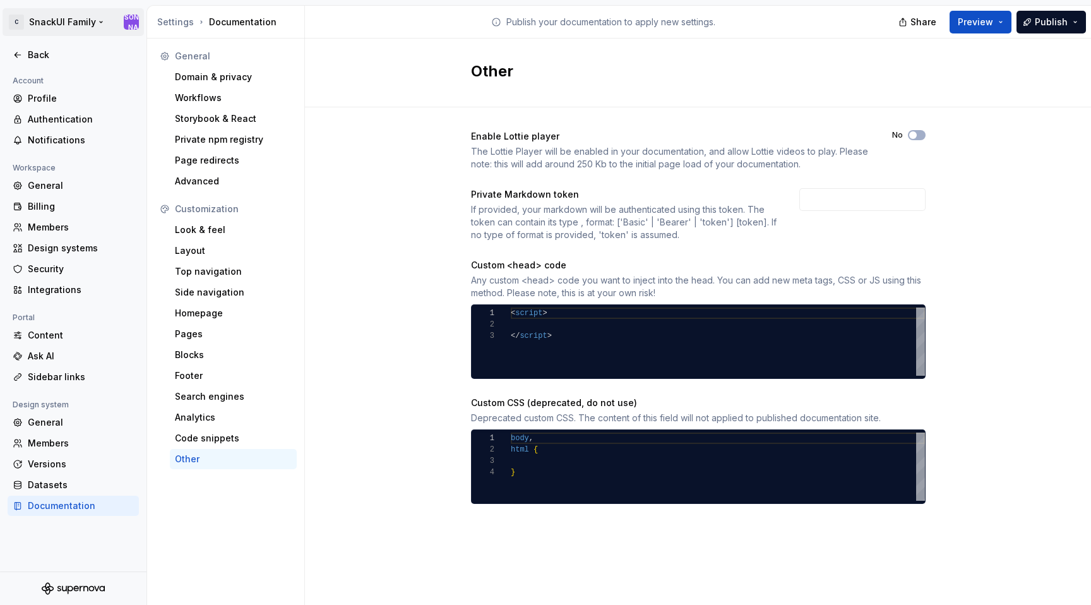
click at [22, 20] on html "C SnackUI Family Ю Back Account Profile Authentication Notifications Workspace …" at bounding box center [545, 302] width 1091 height 605
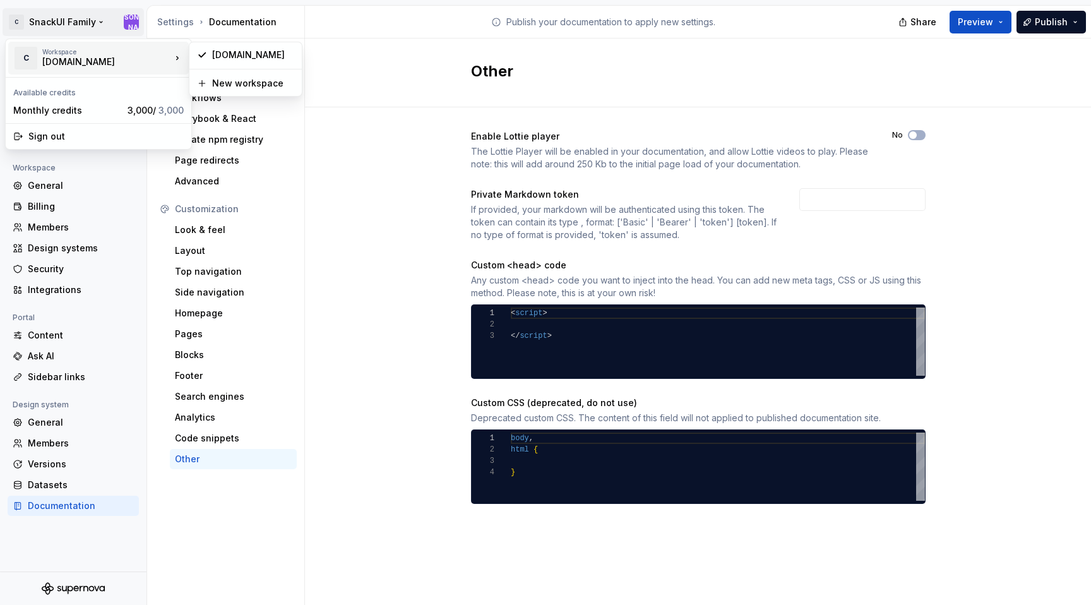
click at [61, 54] on div "Workspace" at bounding box center [106, 52] width 129 height 8
click at [230, 48] on div "[DOMAIN_NAME]" at bounding box center [245, 55] width 107 height 20
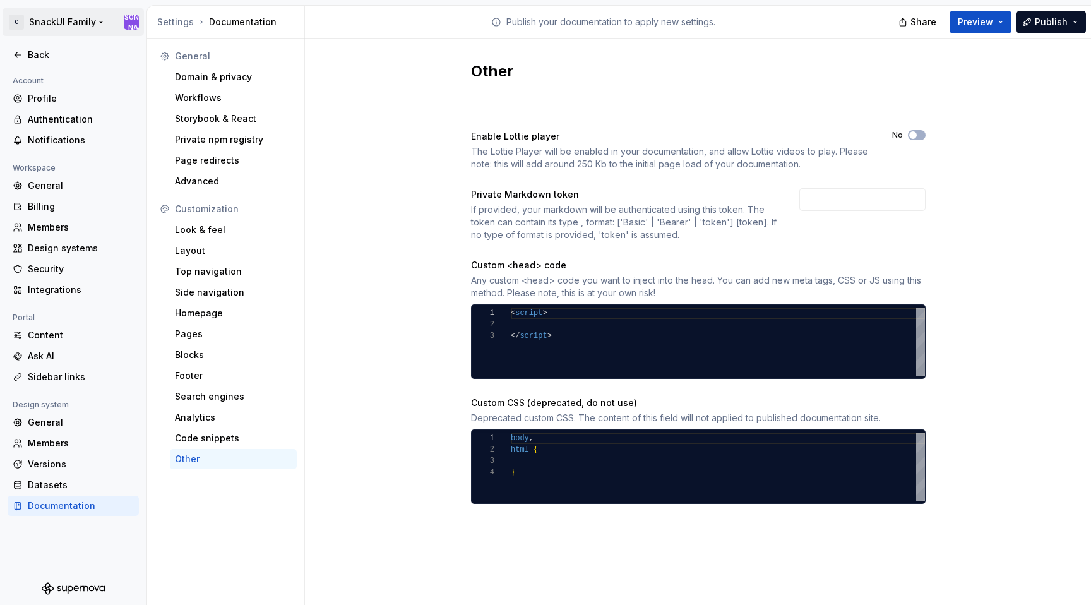
click at [129, 14] on html "C SnackUI Family Ю Back Account Profile Authentication Notifications Workspace …" at bounding box center [545, 302] width 1091 height 605
click at [87, 33] on html "C SnackUI Family Ю Back Account Profile Authentication Notifications Workspace …" at bounding box center [545, 302] width 1091 height 605
click at [99, 20] on html "C SnackUI Family Ю Back Account Profile Authentication Notifications Workspace …" at bounding box center [545, 302] width 1091 height 605
click at [99, 21] on html "C SnackUI Family Ю Back Account Profile Authentication Notifications Workspace …" at bounding box center [545, 302] width 1091 height 605
click at [26, 56] on div "Back" at bounding box center [73, 55] width 121 height 13
